Goal: Navigation & Orientation: Find specific page/section

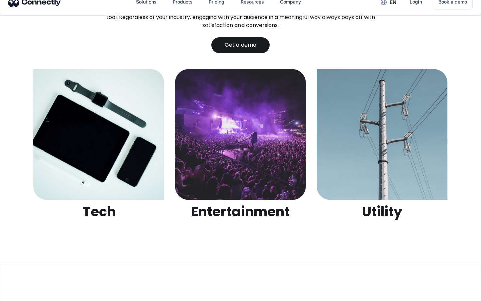
scroll to position [2107, 0]
